Goal: Task Accomplishment & Management: Use online tool/utility

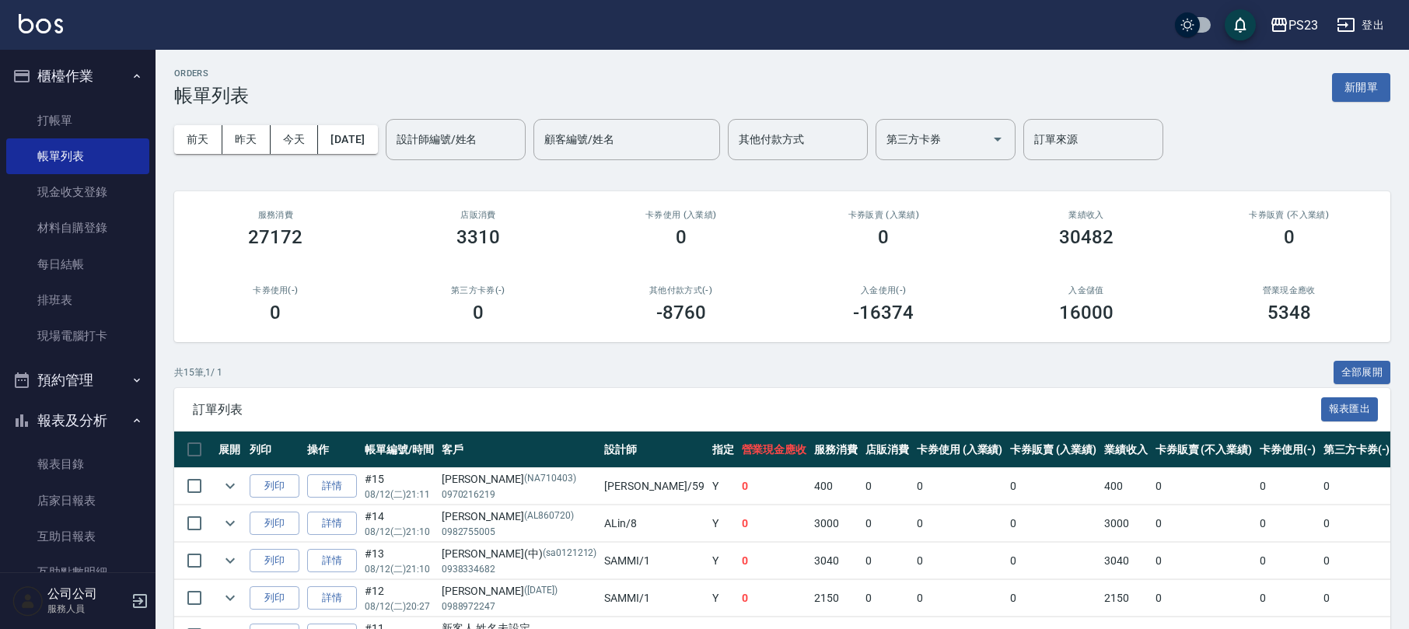
scroll to position [483, 0]
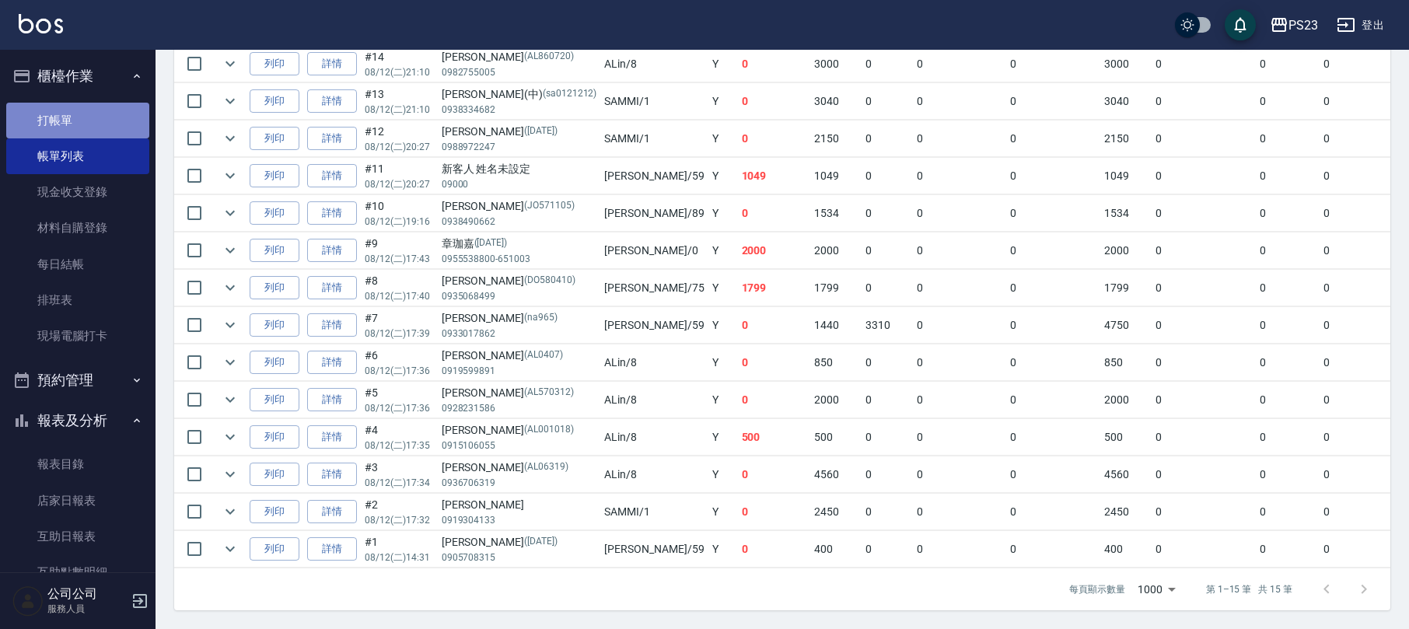
drag, startPoint x: 82, startPoint y: 119, endPoint x: 72, endPoint y: 121, distance: 9.6
click at [82, 120] on link "打帳單" at bounding box center [77, 121] width 143 height 36
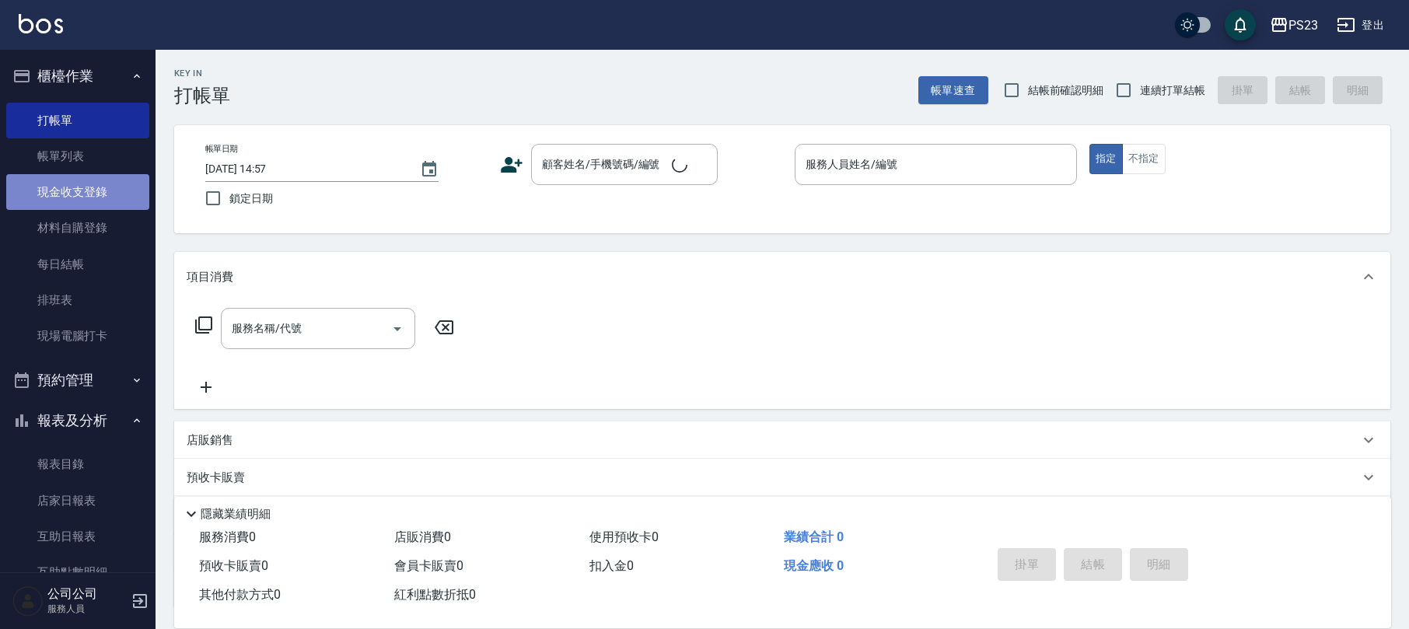
click at [92, 191] on link "現金收支登錄" at bounding box center [77, 192] width 143 height 36
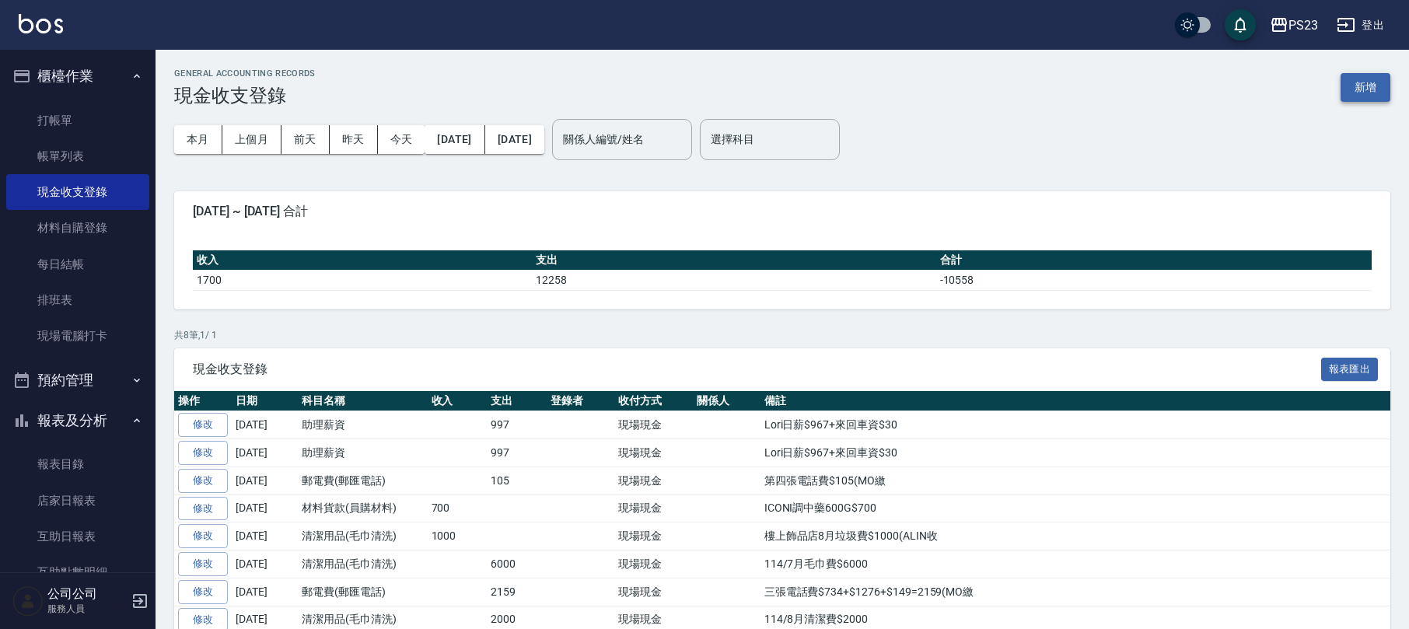
click at [1345, 82] on button "新增" at bounding box center [1366, 87] width 50 height 29
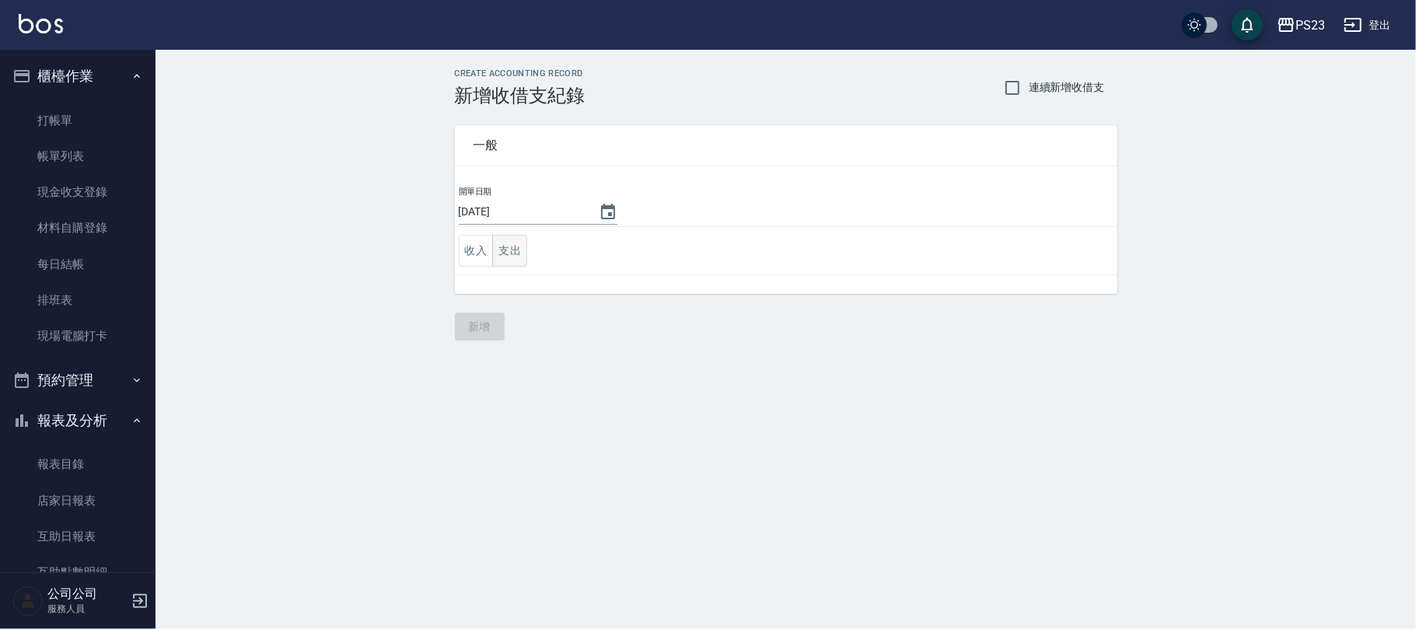
click at [505, 240] on button "支出" at bounding box center [509, 251] width 35 height 32
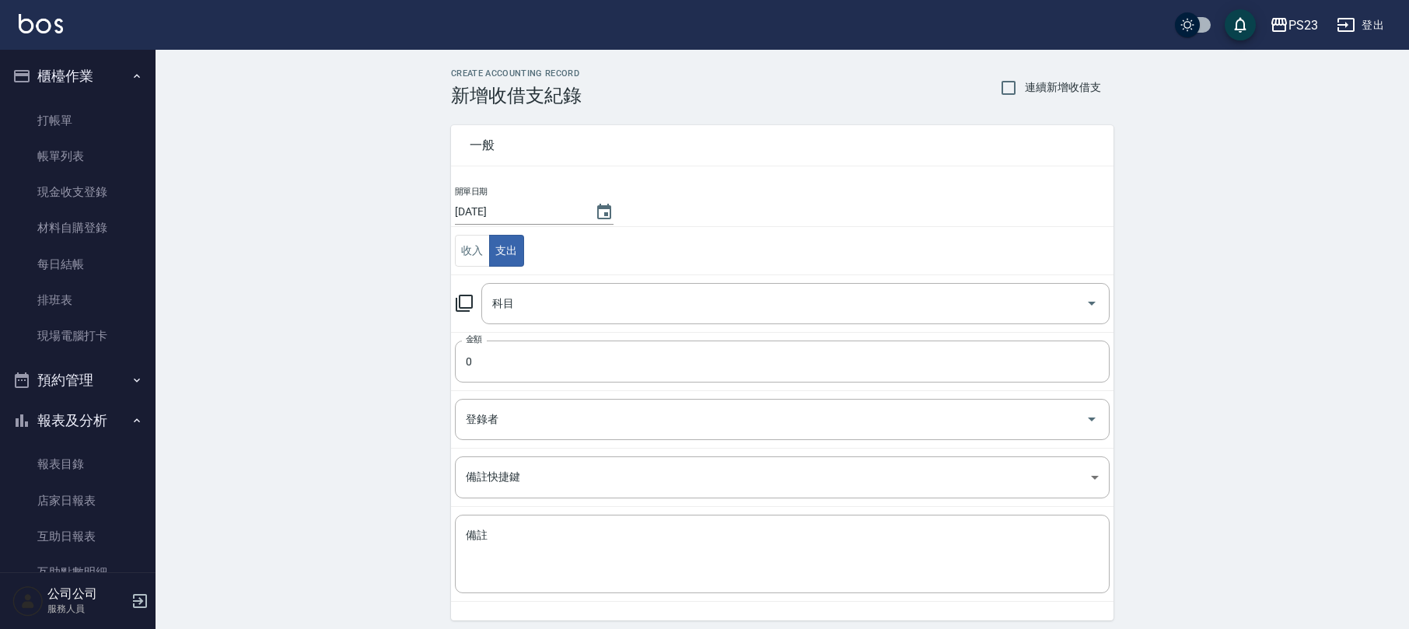
click at [468, 302] on icon at bounding box center [464, 303] width 19 height 19
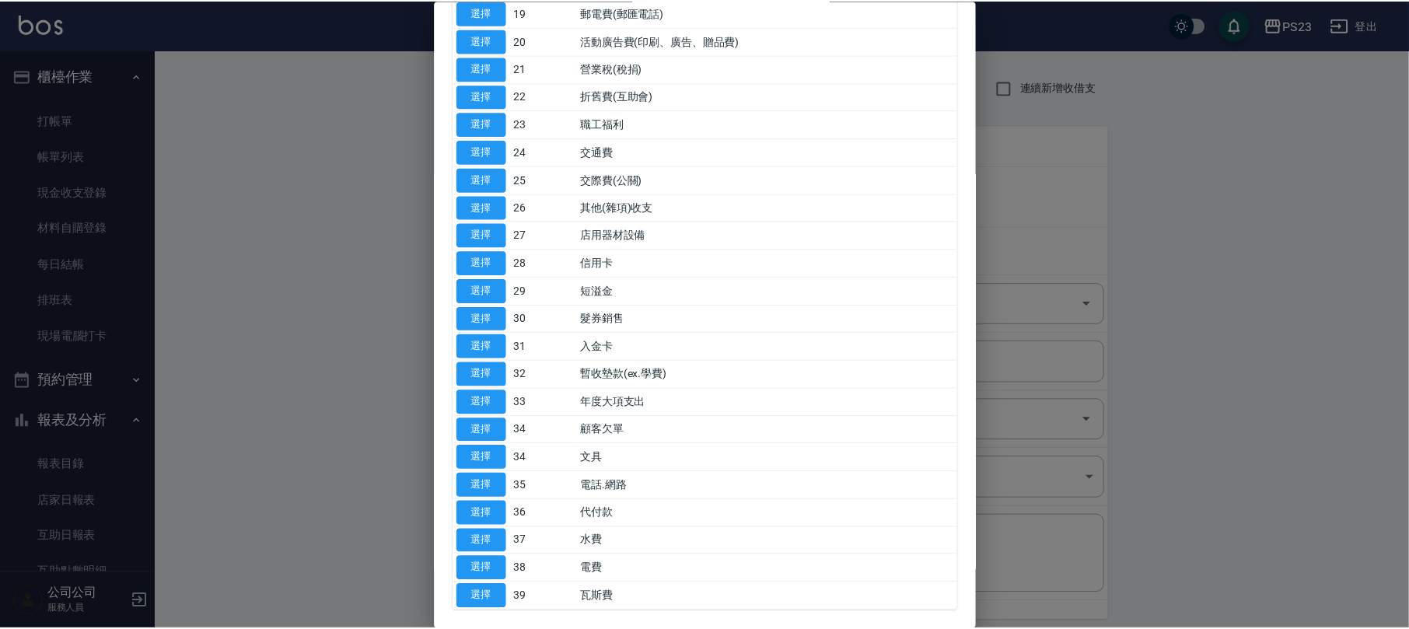
scroll to position [686, 0]
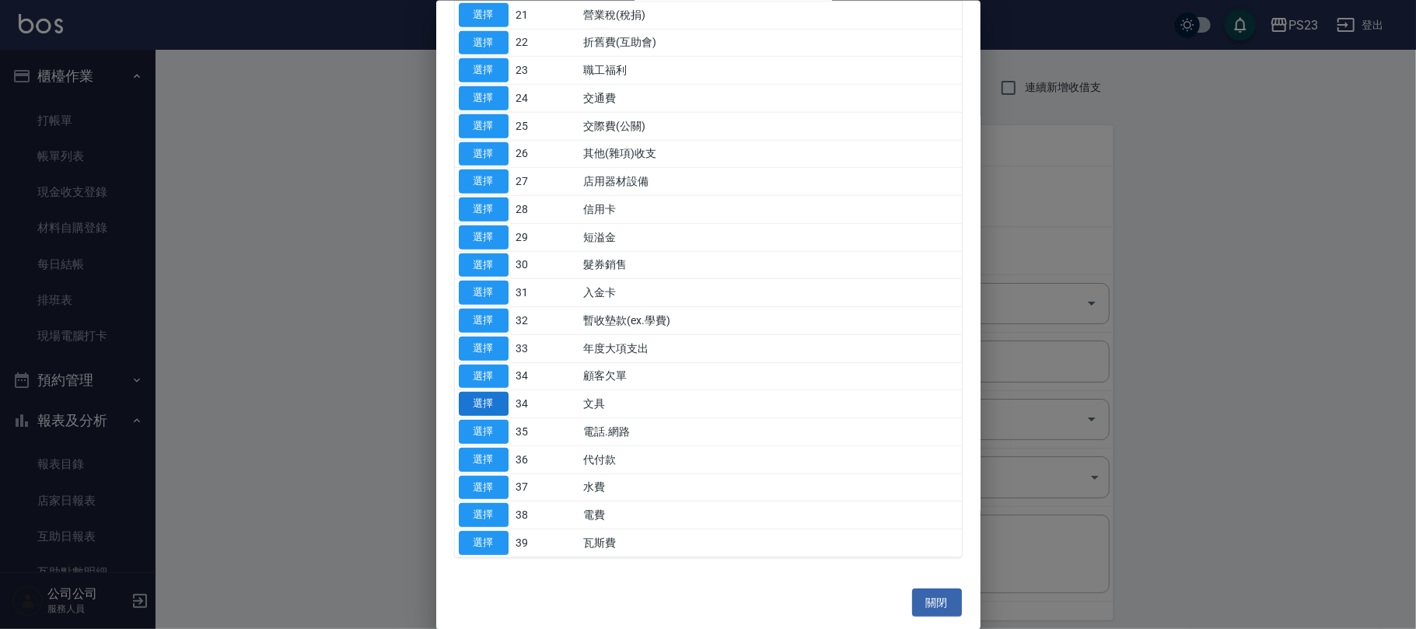
click at [499, 401] on button "選擇" at bounding box center [484, 404] width 50 height 24
type input "34 文具"
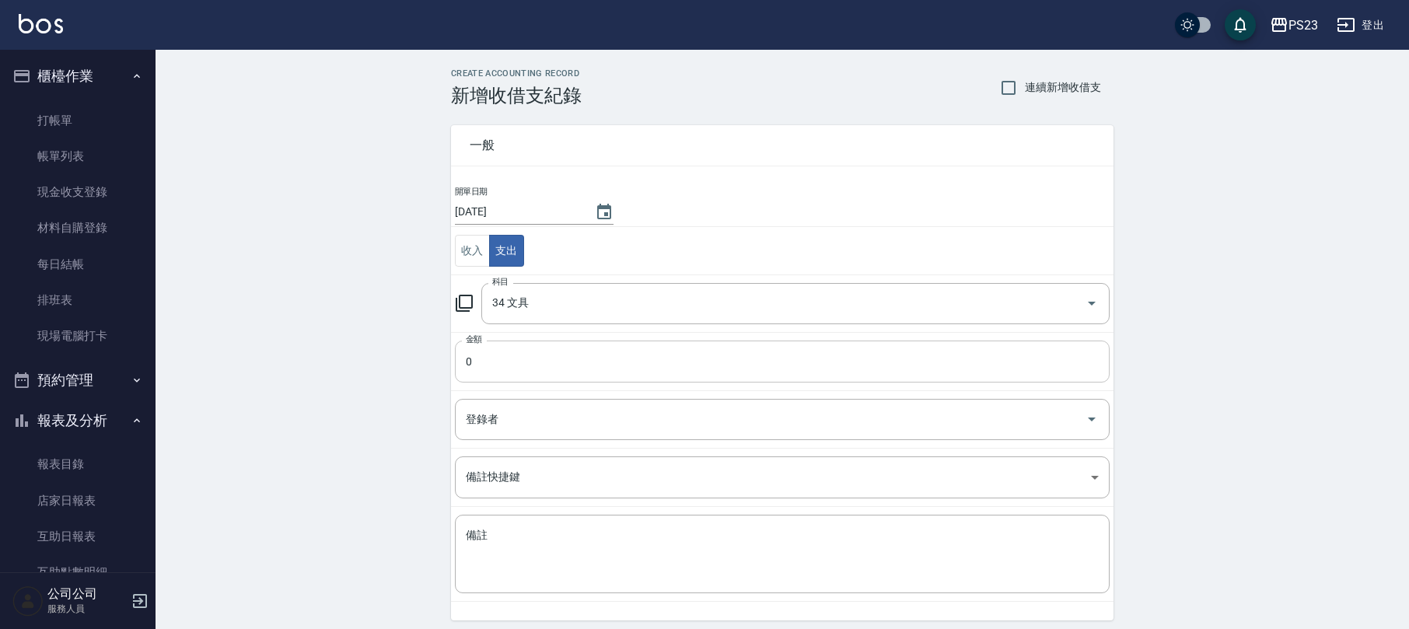
click at [495, 359] on input "0" at bounding box center [782, 362] width 655 height 42
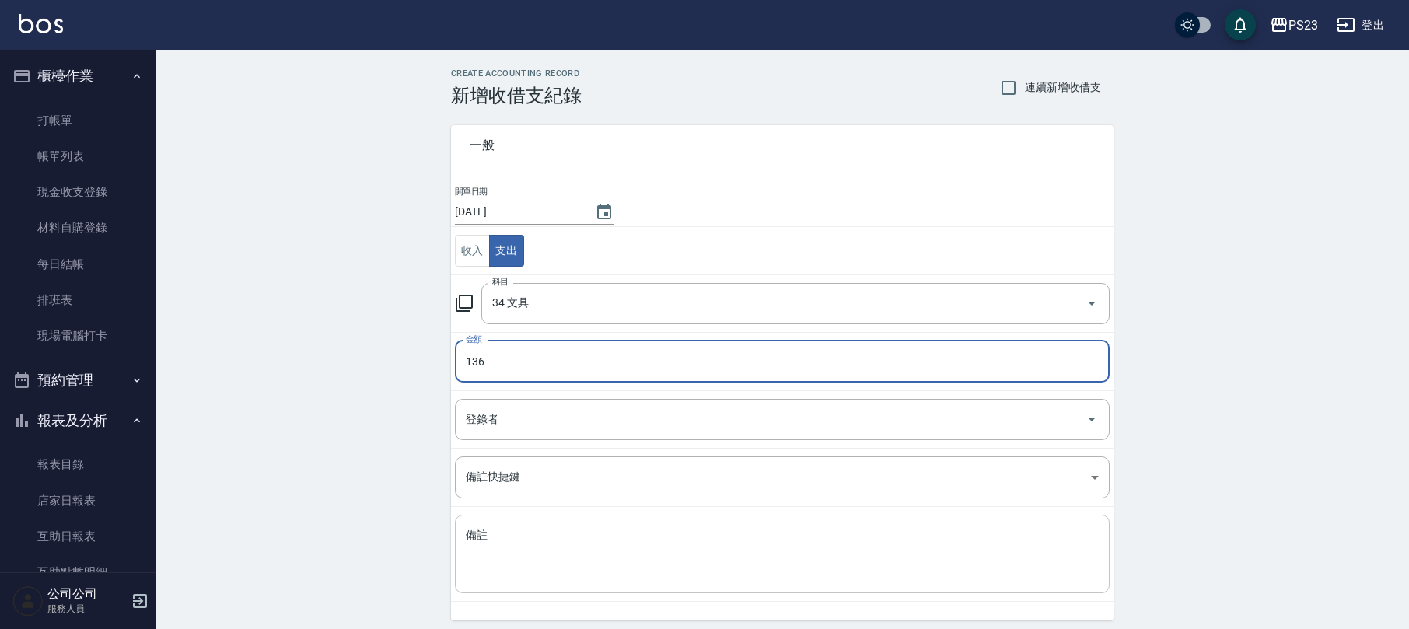
type input "136"
click at [613, 561] on textarea "備註" at bounding box center [782, 554] width 633 height 53
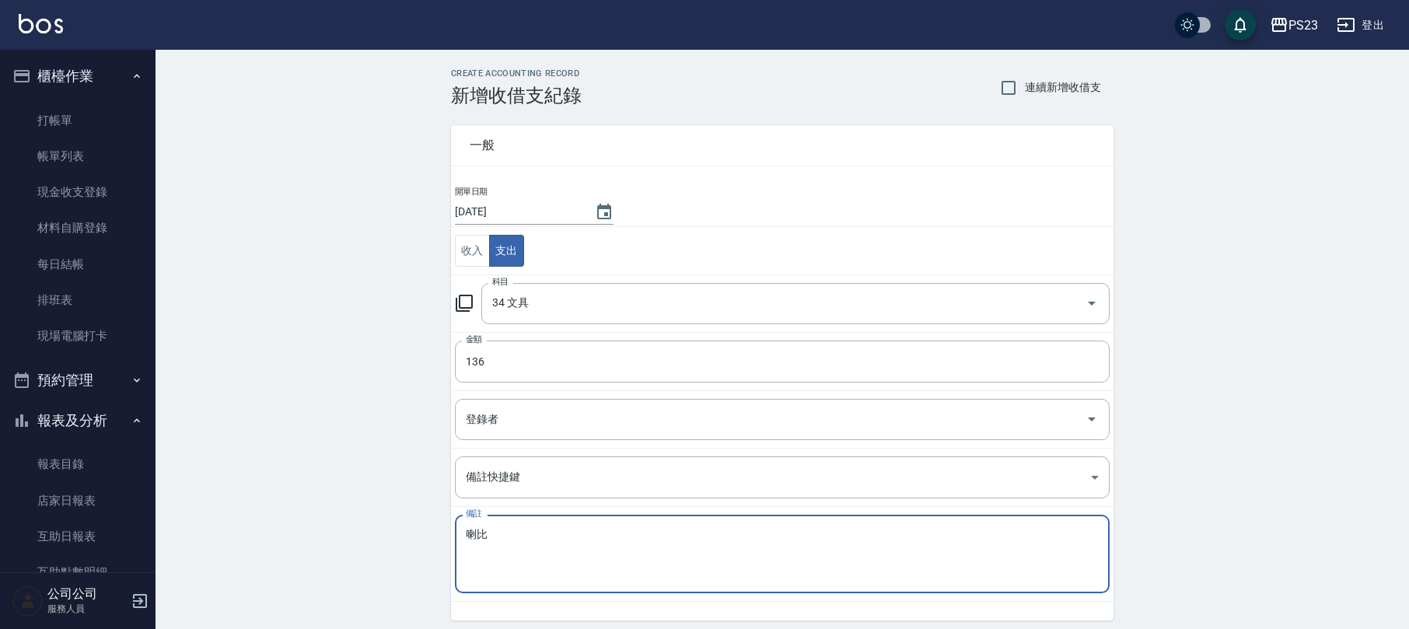
type textarea "喇"
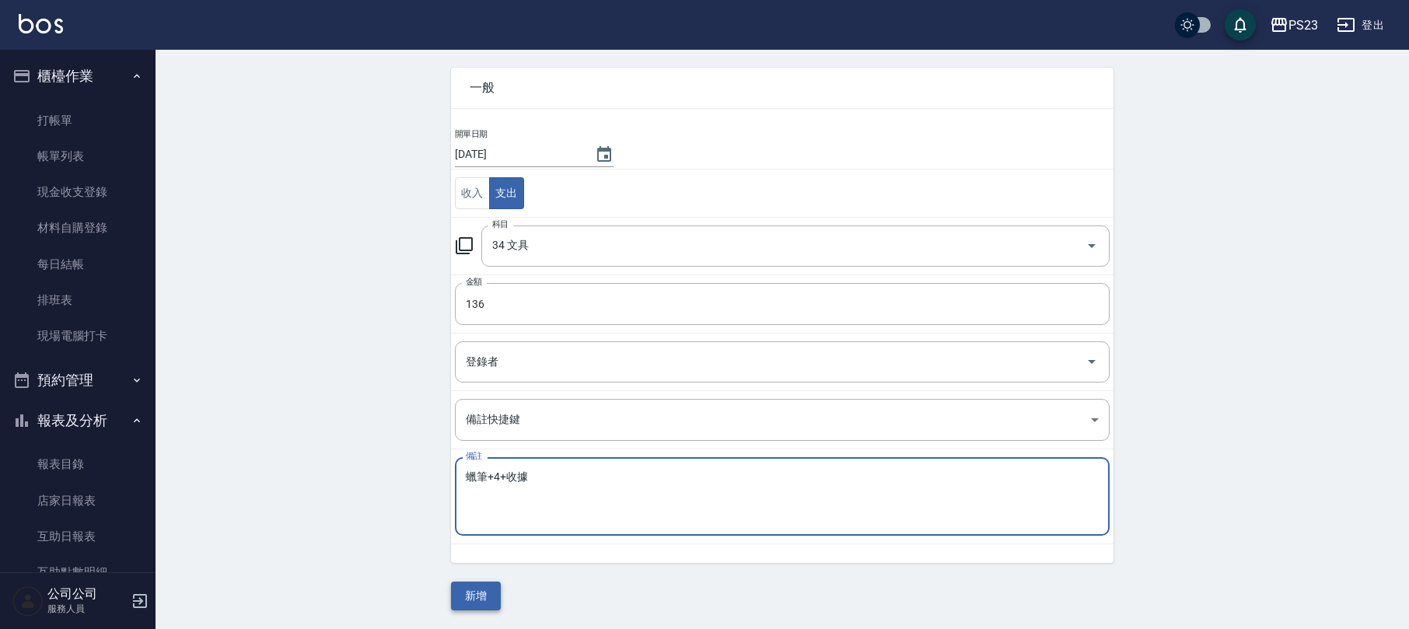
type textarea "蠟筆+4+收據"
click at [474, 583] on button "新增" at bounding box center [476, 596] width 50 height 29
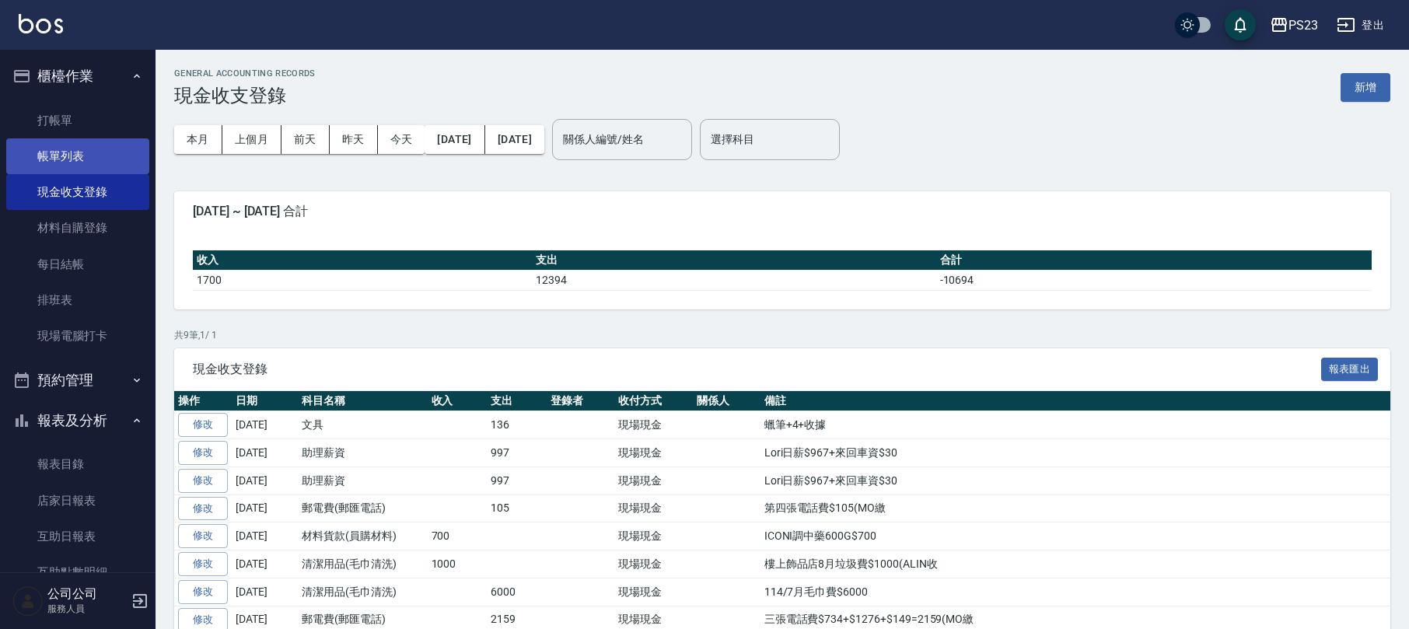
click at [91, 154] on link "帳單列表" at bounding box center [77, 156] width 143 height 36
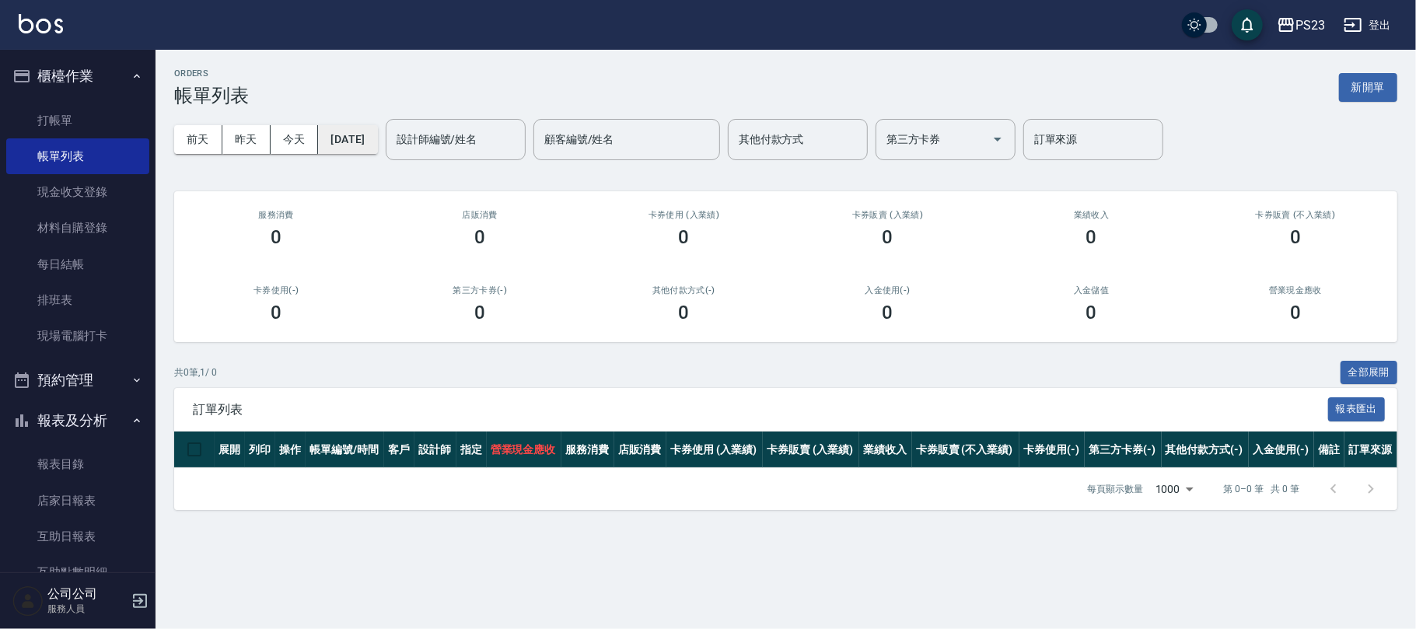
click at [355, 142] on button "[DATE]" at bounding box center [347, 139] width 59 height 29
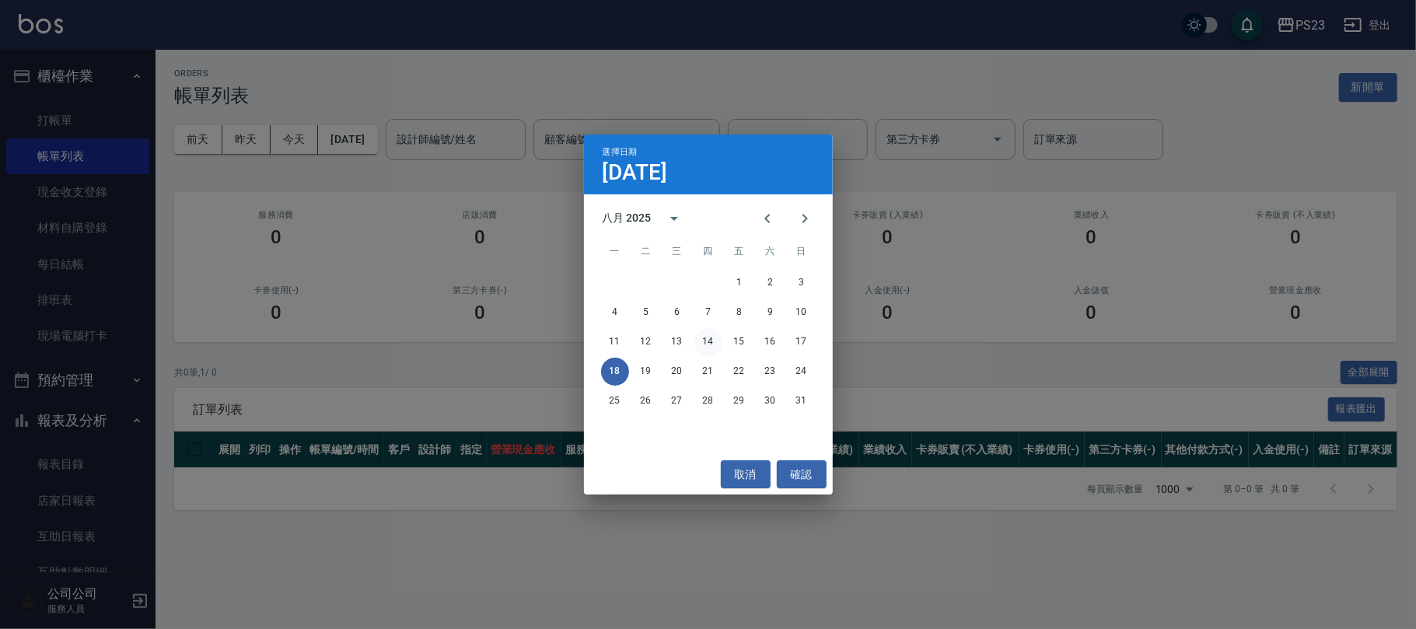
click at [705, 336] on button "14" at bounding box center [709, 342] width 28 height 28
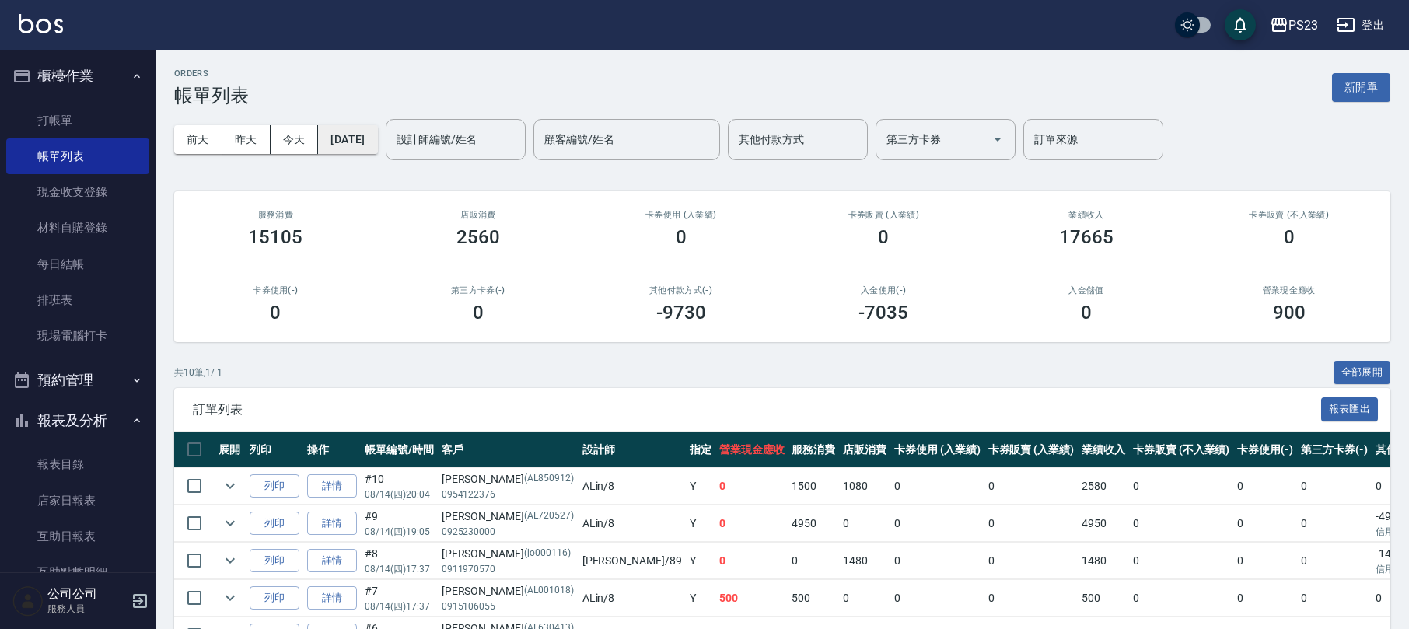
drag, startPoint x: 362, startPoint y: 119, endPoint x: 371, endPoint y: 138, distance: 21.2
click at [362, 121] on div "[DATE] [DATE] [DATE] [DATE] 設計師編號/姓名 設計師編號/姓名 顧客編號/姓名 顧客編號/姓名 其他付款方式 其他付款方式 第三方…" at bounding box center [782, 140] width 1216 height 66
click at [367, 145] on button "[DATE]" at bounding box center [347, 139] width 59 height 29
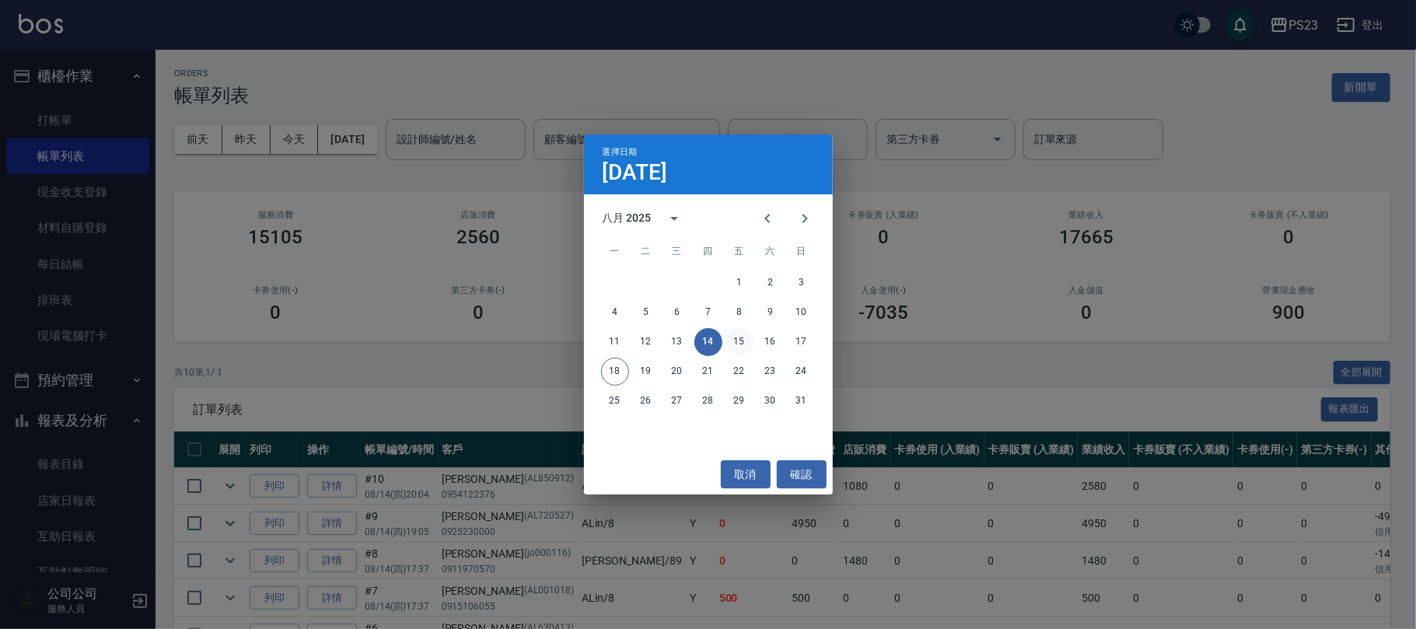
click at [739, 340] on button "15" at bounding box center [740, 342] width 28 height 28
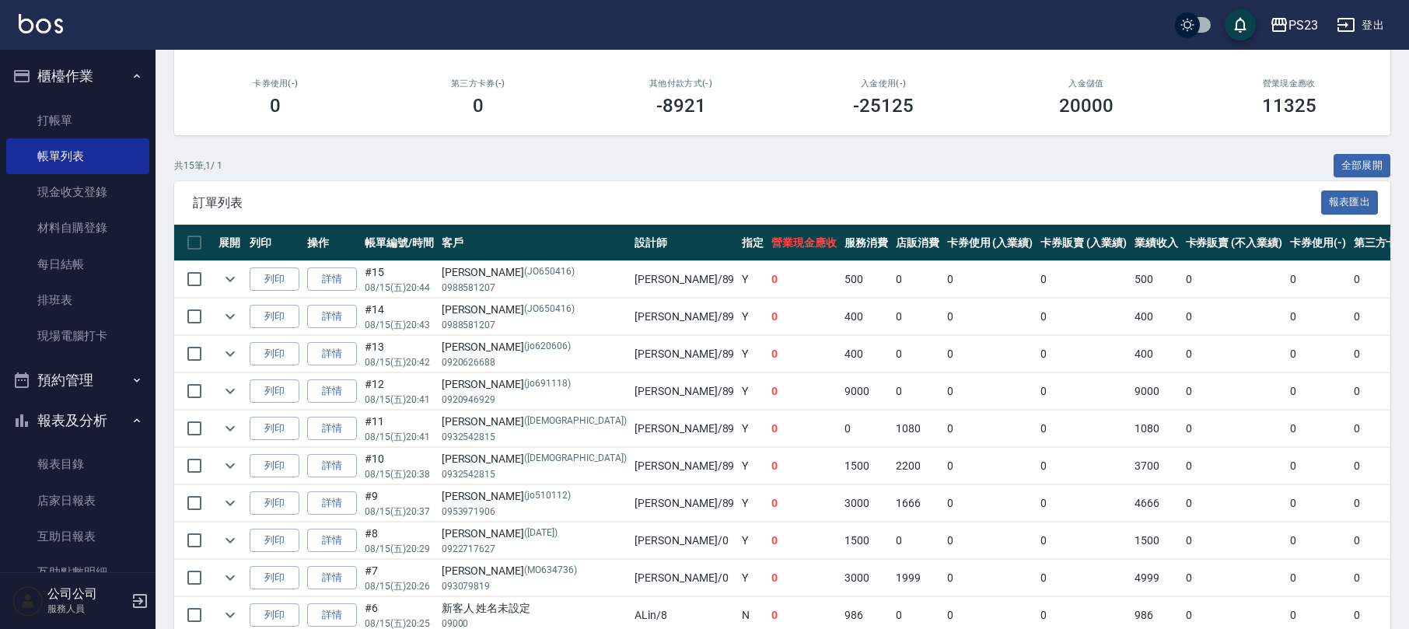
scroll to position [415, 0]
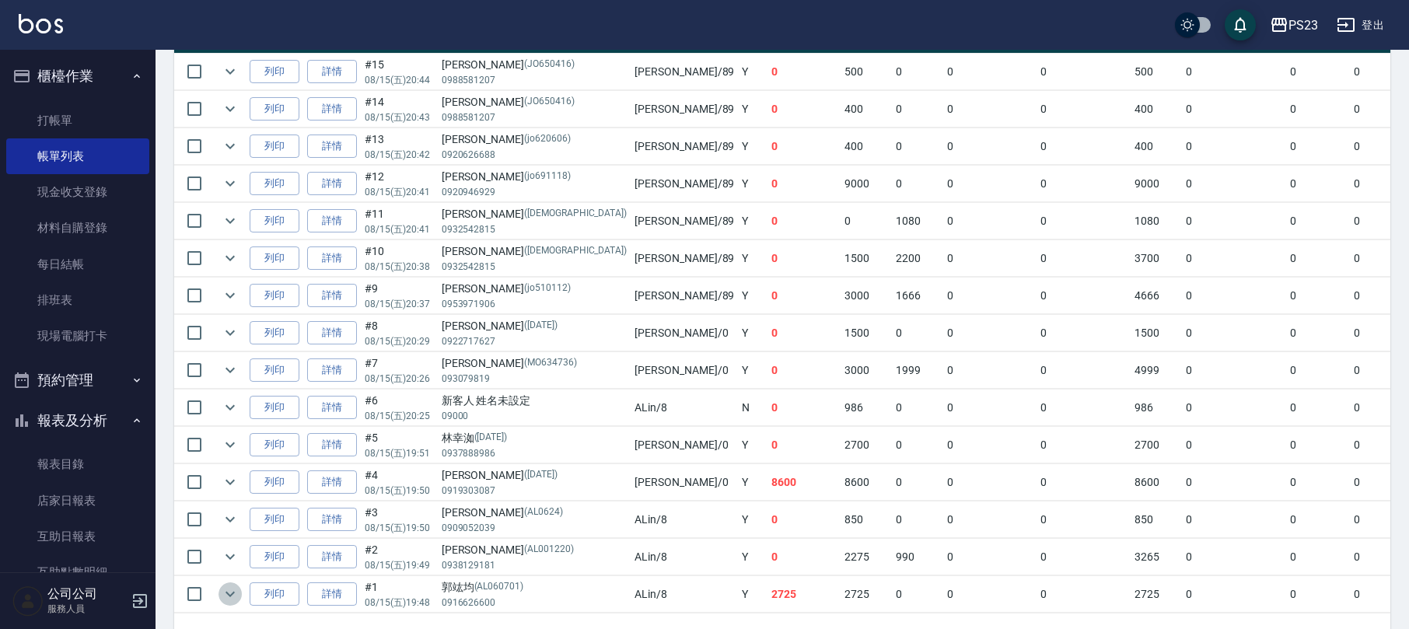
click at [227, 597] on icon "expand row" at bounding box center [230, 594] width 9 height 5
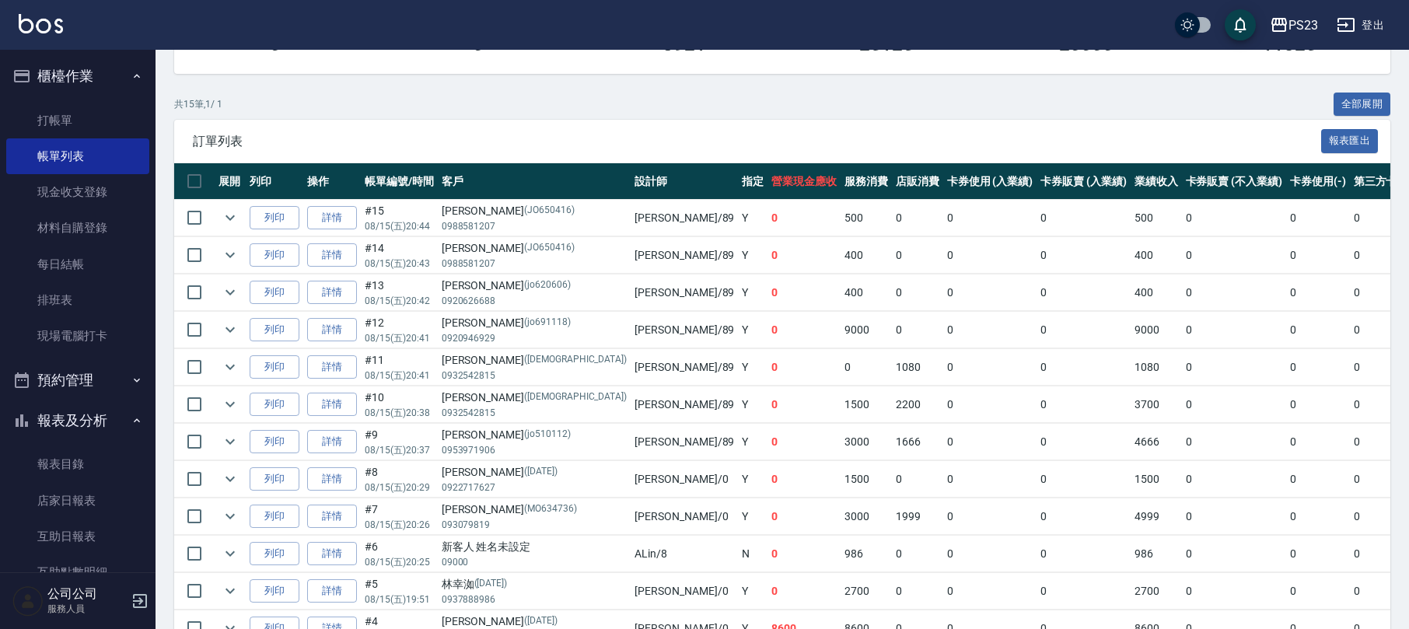
scroll to position [0, 0]
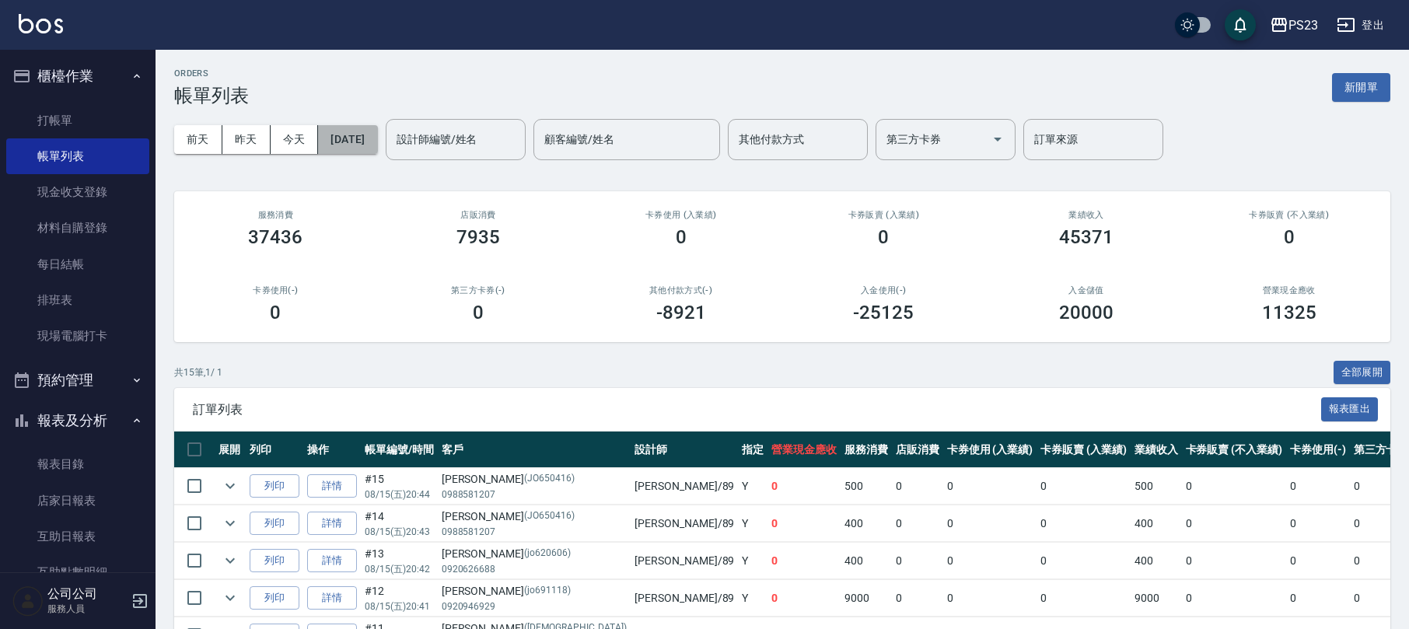
click at [377, 149] on button "[DATE]" at bounding box center [347, 139] width 59 height 29
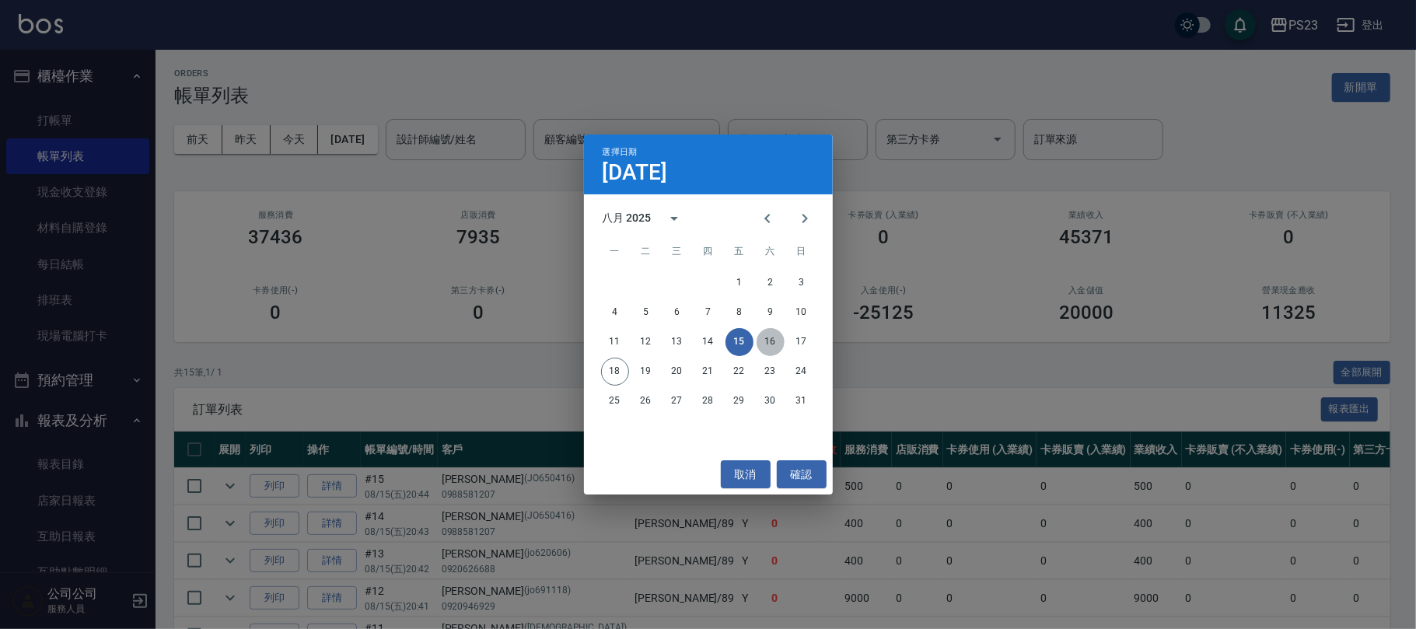
click at [772, 344] on button "16" at bounding box center [771, 342] width 28 height 28
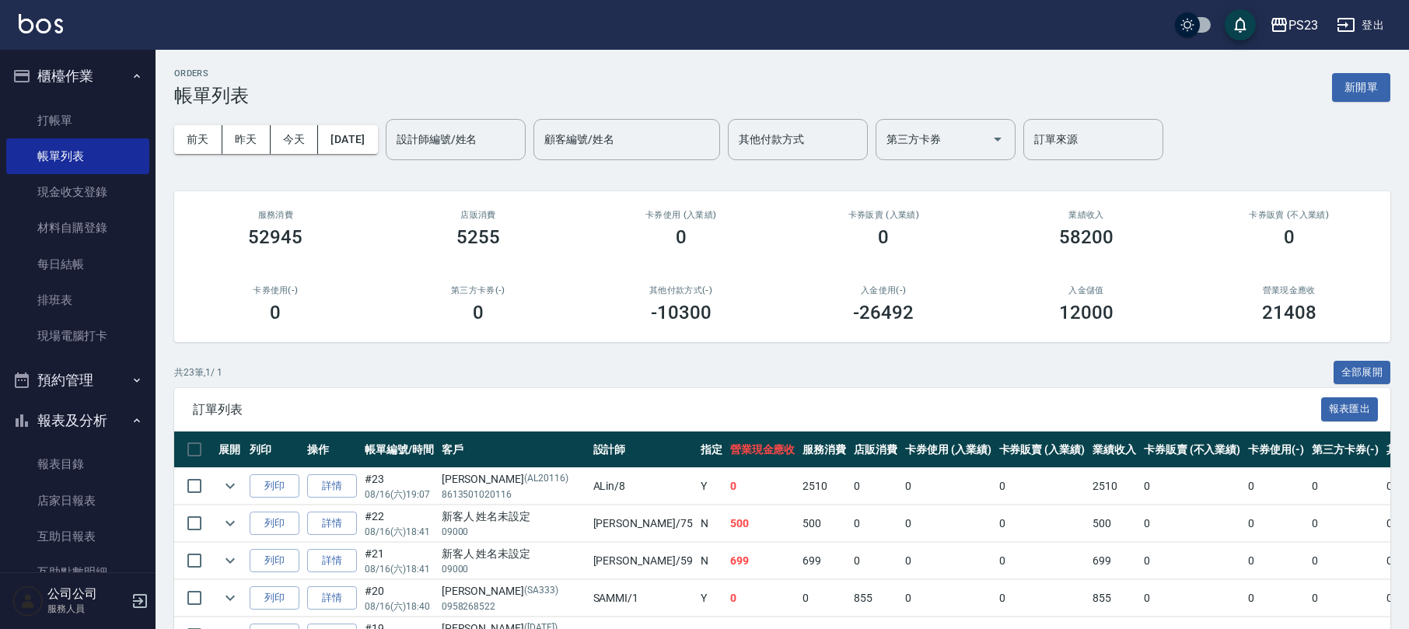
scroll to position [311, 0]
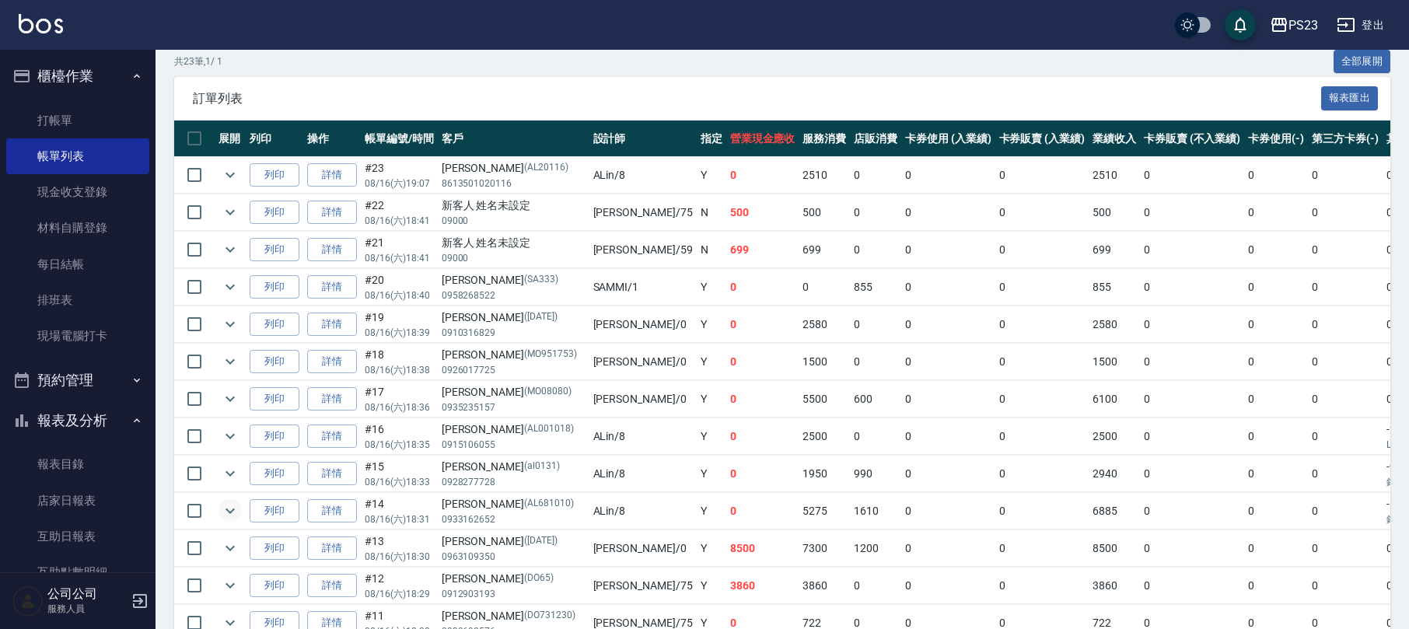
click at [232, 511] on icon "expand row" at bounding box center [230, 511] width 19 height 19
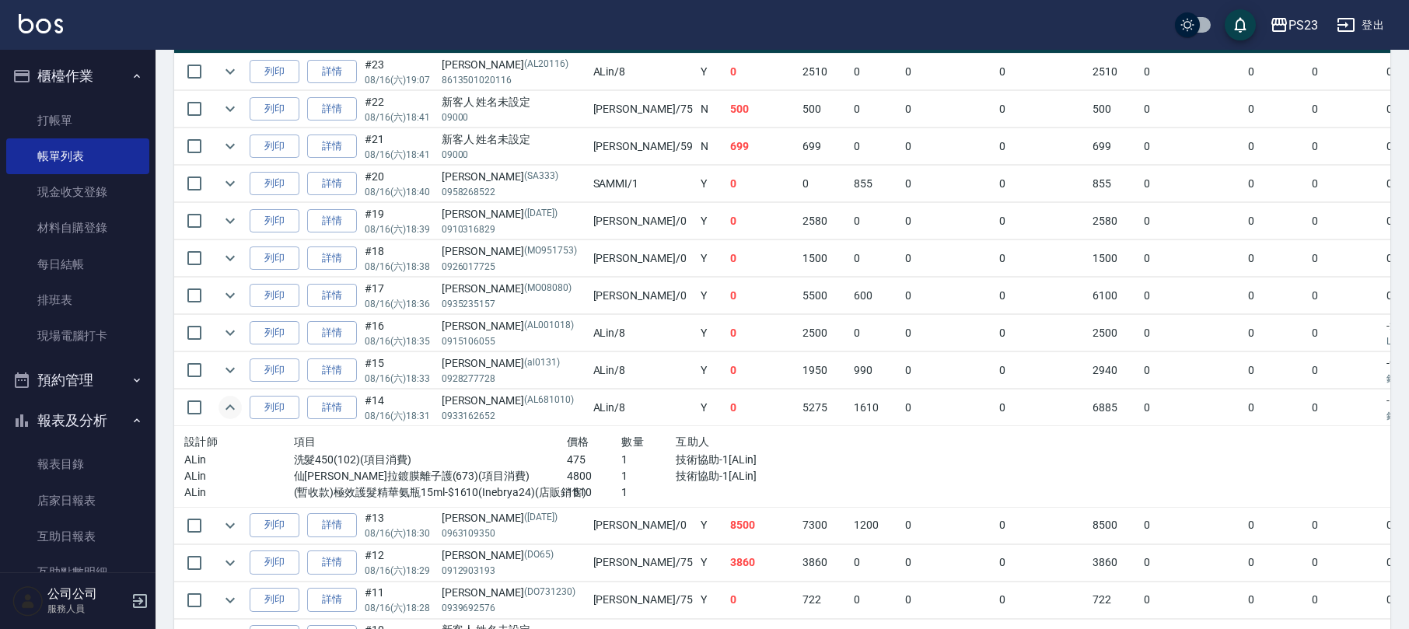
scroll to position [103, 0]
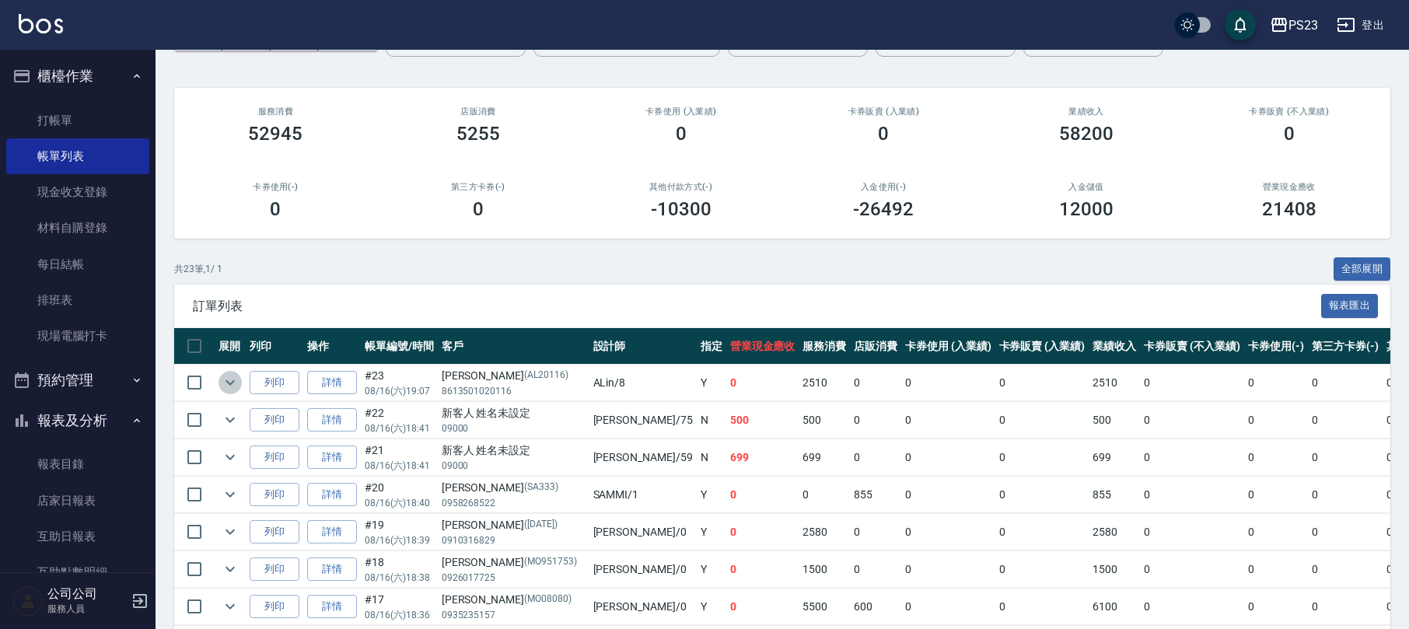
click at [229, 381] on icon "expand row" at bounding box center [230, 382] width 19 height 19
